Goal: Navigation & Orientation: Find specific page/section

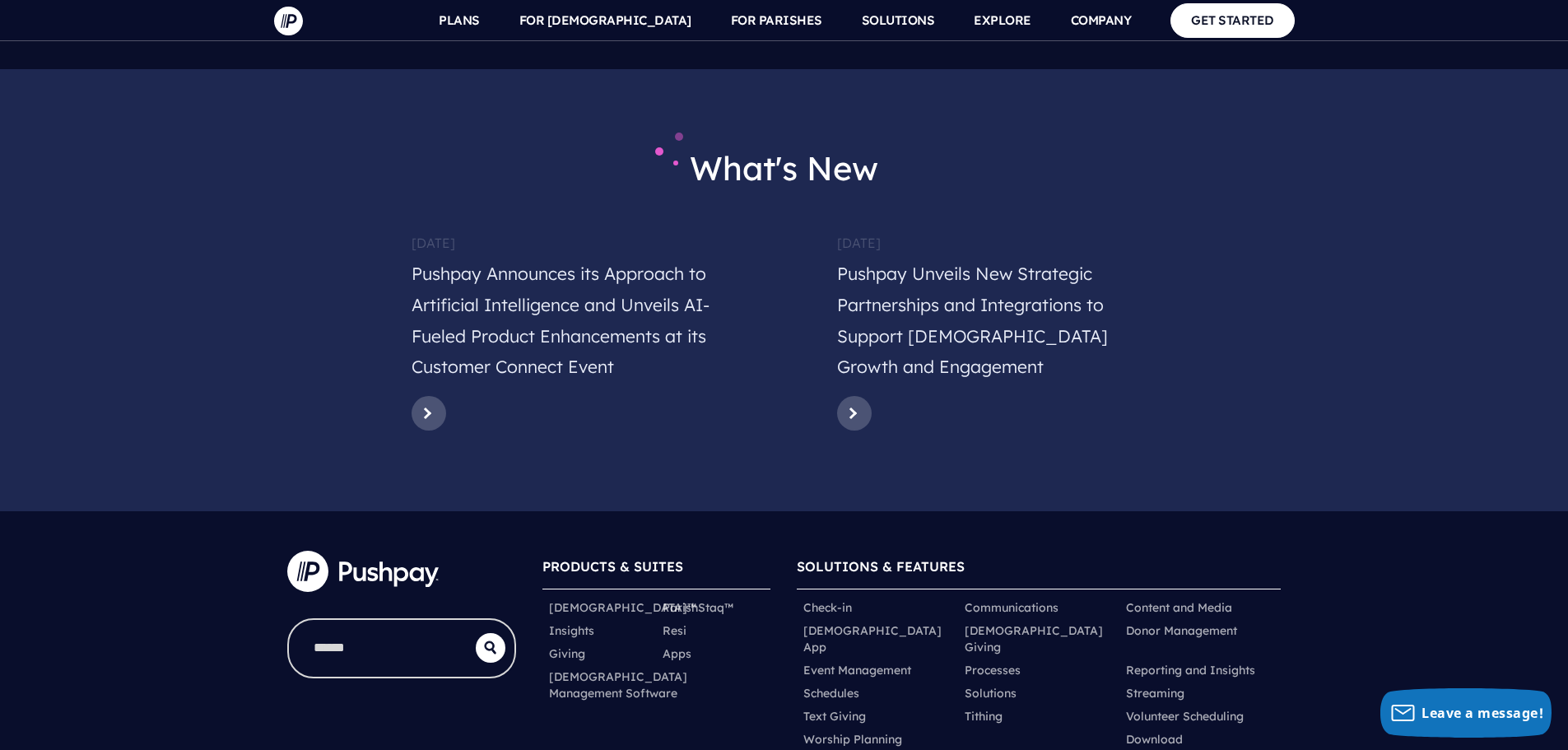
scroll to position [8019, 0]
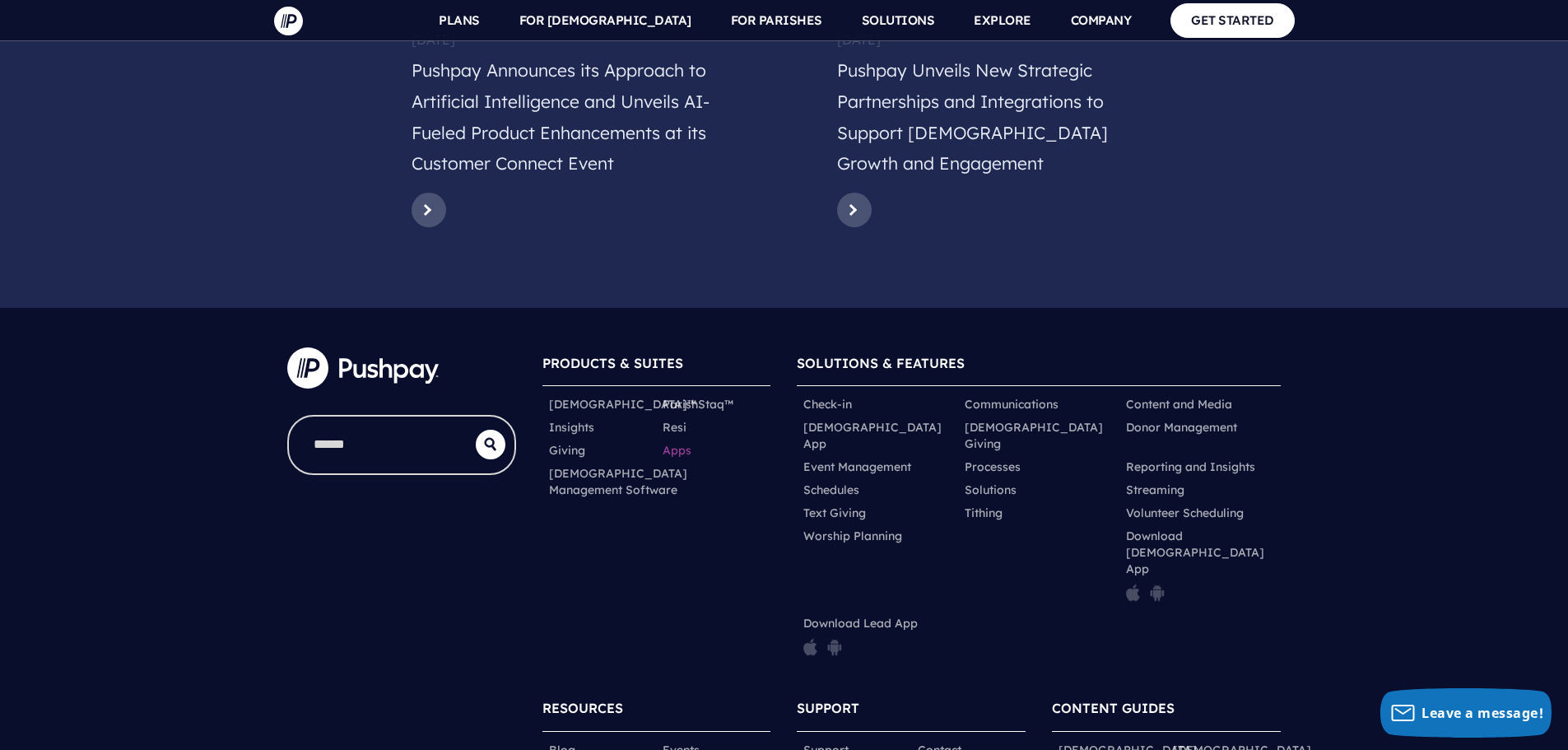
click at [687, 443] on link "Apps" at bounding box center [676, 451] width 29 height 17
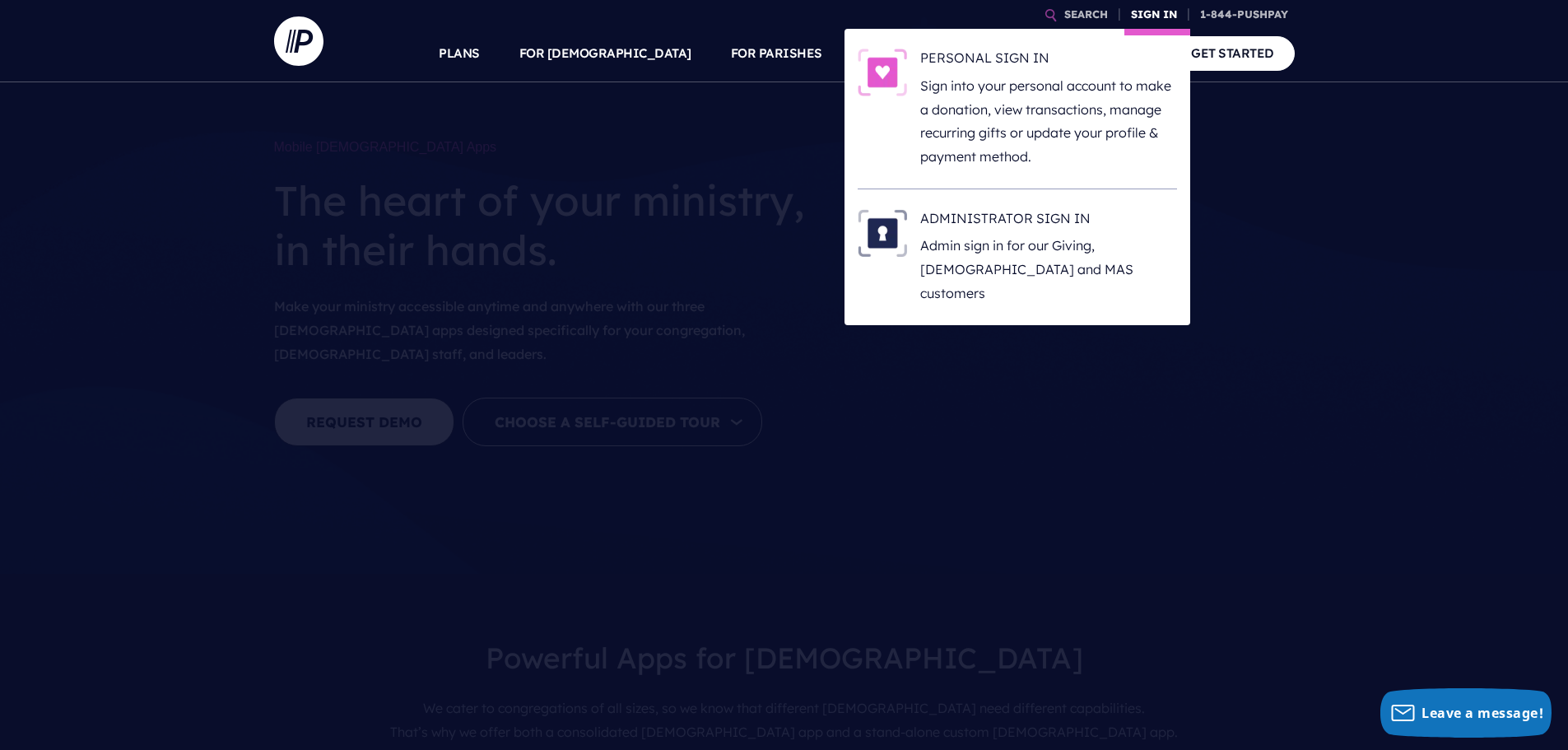
click at [1161, 17] on link "SIGN IN" at bounding box center [1154, 14] width 59 height 29
click at [1003, 231] on h6 "ADMINISTRATOR SIGN IN" at bounding box center [1048, 222] width 257 height 25
